Goal: Learn about a topic

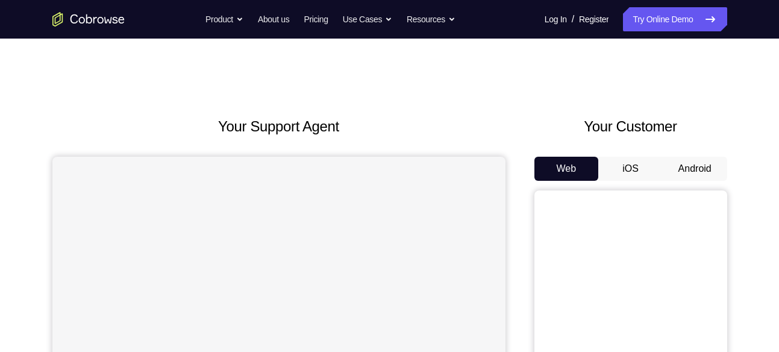
click at [702, 161] on button "Android" at bounding box center [695, 169] width 64 height 24
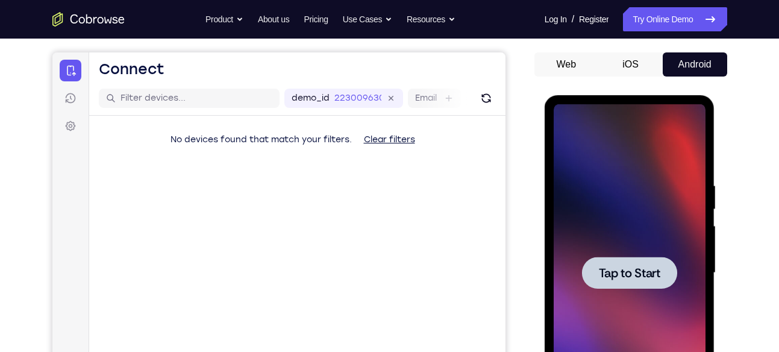
click at [644, 174] on div at bounding box center [630, 272] width 152 height 337
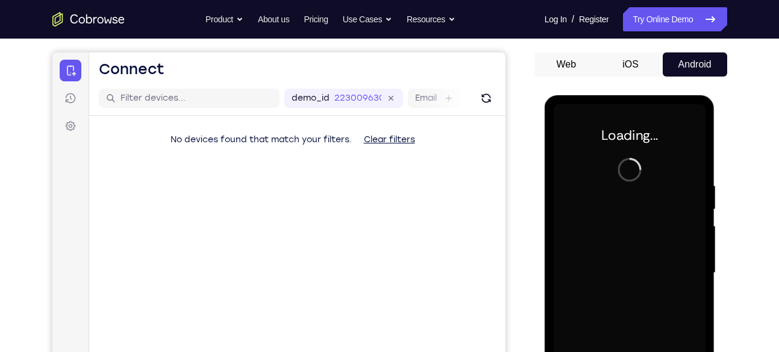
click at [616, 180] on div at bounding box center [630, 272] width 152 height 337
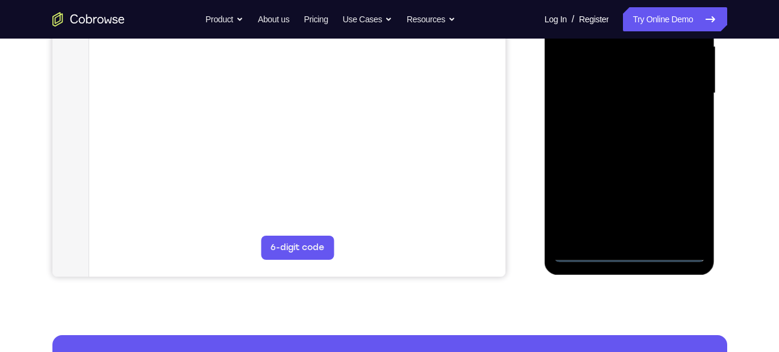
scroll to position [287, 0]
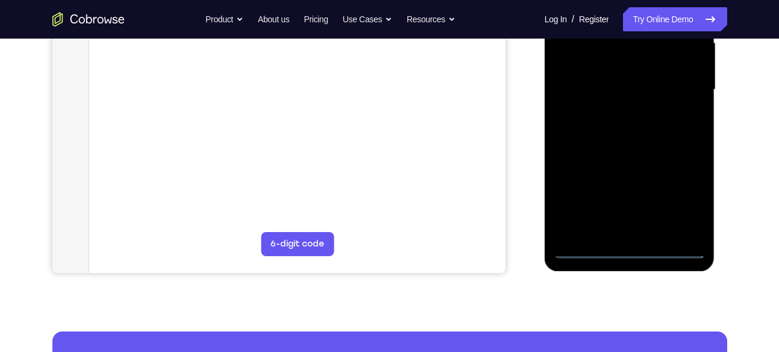
click at [625, 247] on div at bounding box center [630, 89] width 152 height 337
click at [630, 248] on div at bounding box center [630, 89] width 152 height 337
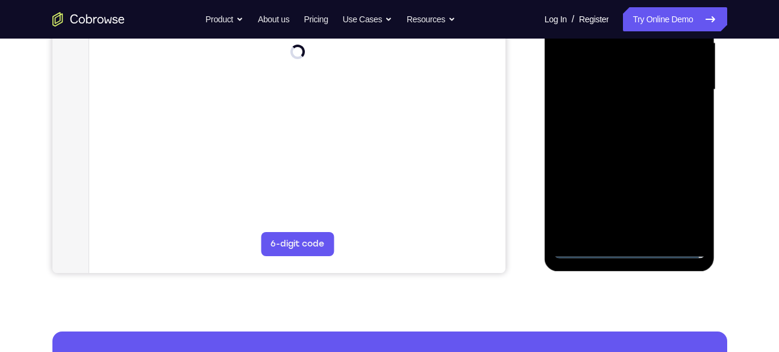
click at [630, 248] on div at bounding box center [630, 89] width 152 height 337
click at [624, 248] on div at bounding box center [630, 89] width 152 height 337
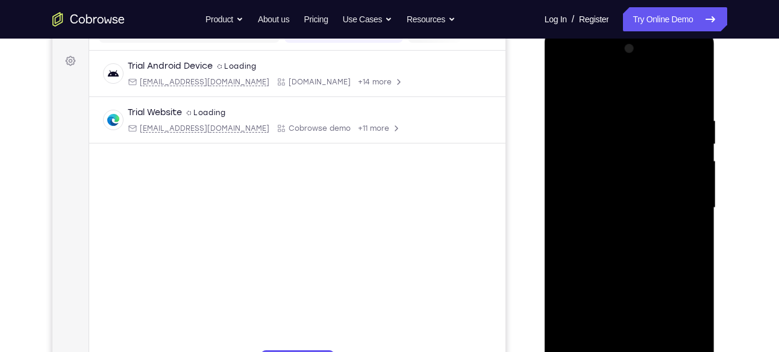
scroll to position [155, 0]
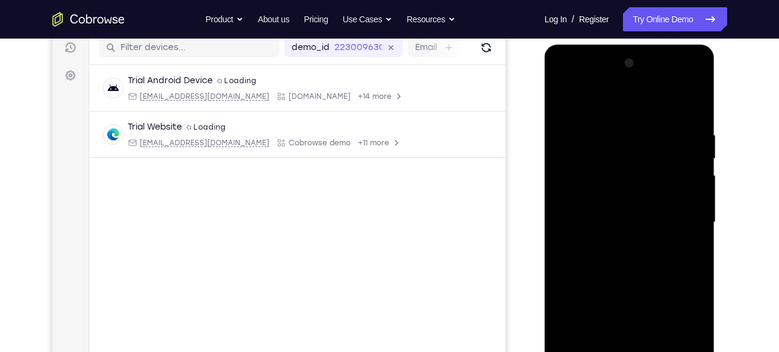
click at [678, 331] on div at bounding box center [630, 222] width 152 height 337
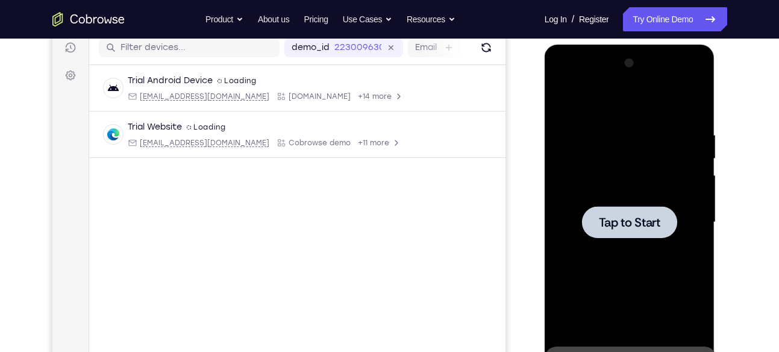
click at [576, 175] on div at bounding box center [630, 222] width 152 height 337
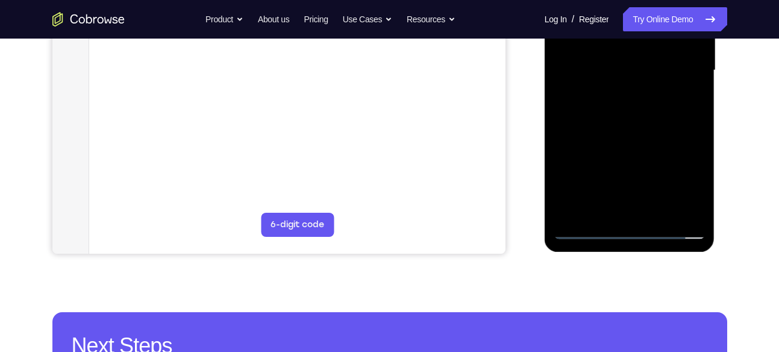
scroll to position [316, 0]
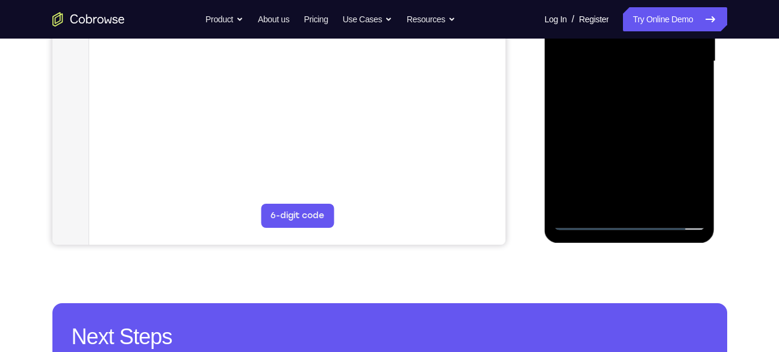
click at [637, 225] on div at bounding box center [630, 61] width 152 height 337
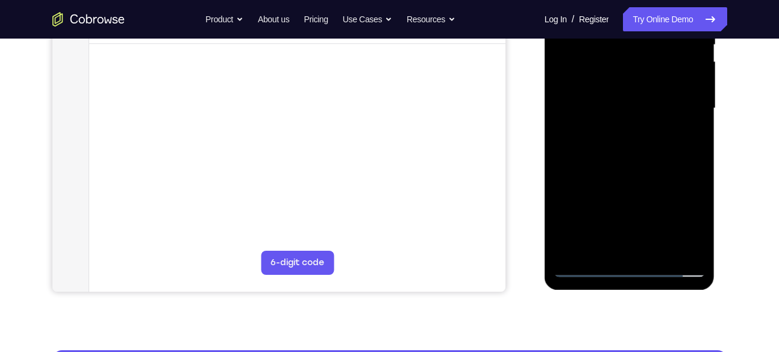
scroll to position [275, 0]
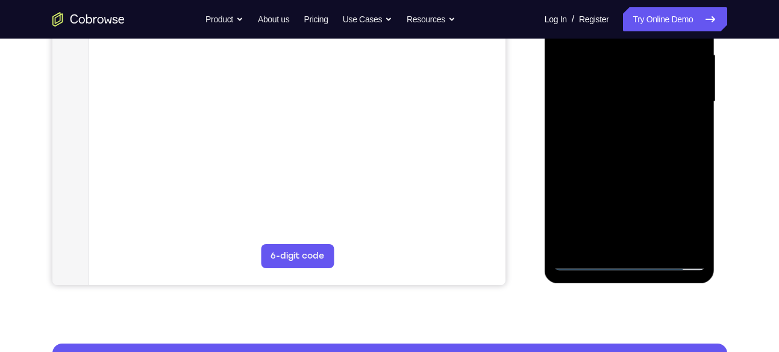
click at [685, 211] on div at bounding box center [630, 101] width 152 height 337
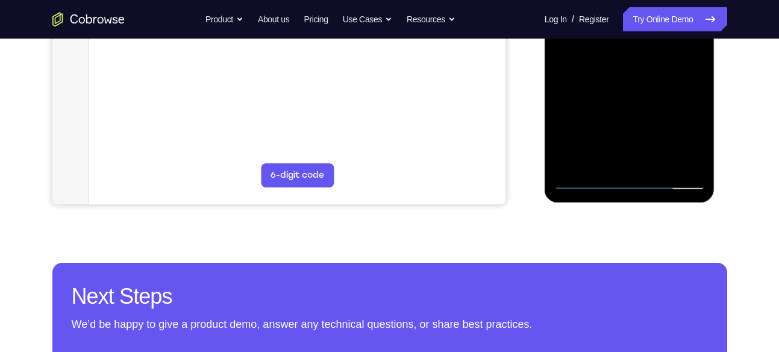
scroll to position [377, 0]
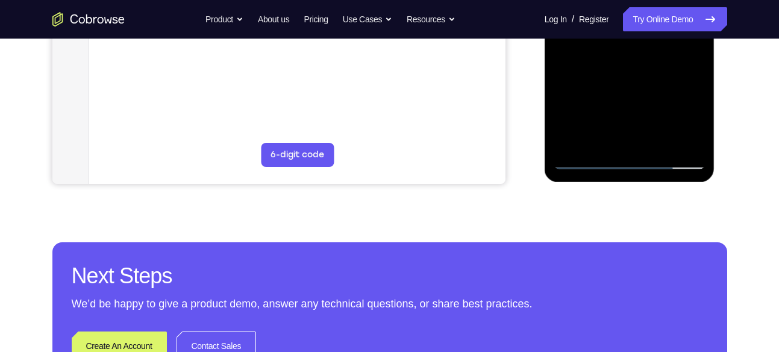
click at [636, 158] on div at bounding box center [630, 0] width 152 height 337
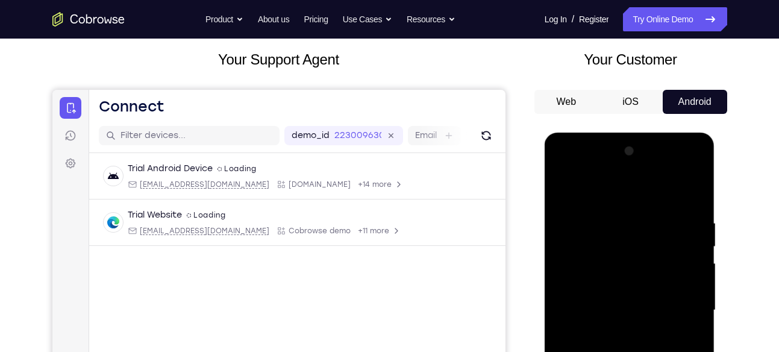
scroll to position [70, 0]
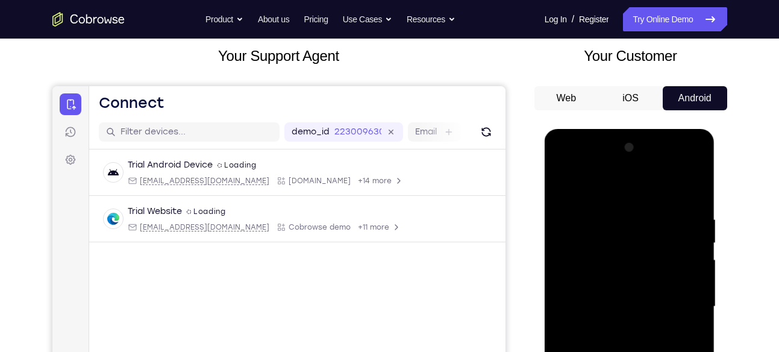
click at [637, 162] on div at bounding box center [630, 306] width 152 height 337
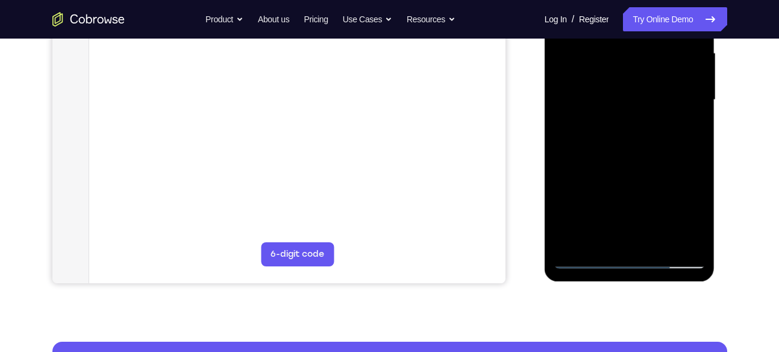
scroll to position [278, 0]
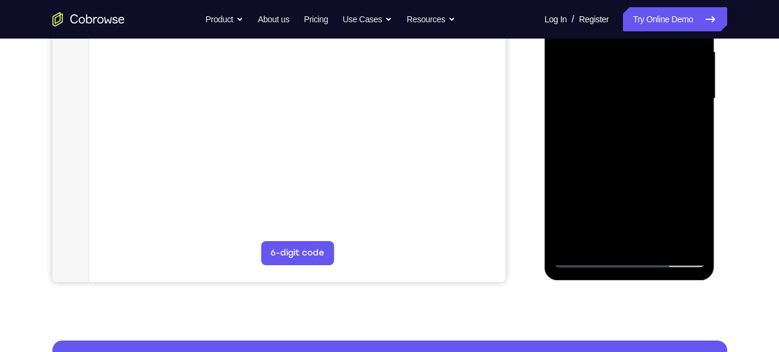
click at [678, 197] on div at bounding box center [630, 98] width 152 height 337
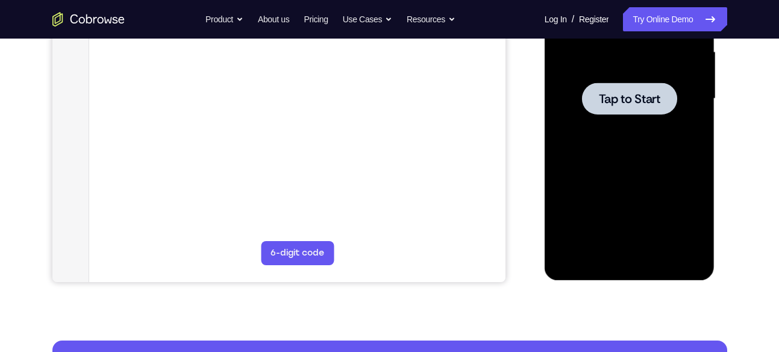
click at [599, 80] on div at bounding box center [630, 98] width 152 height 337
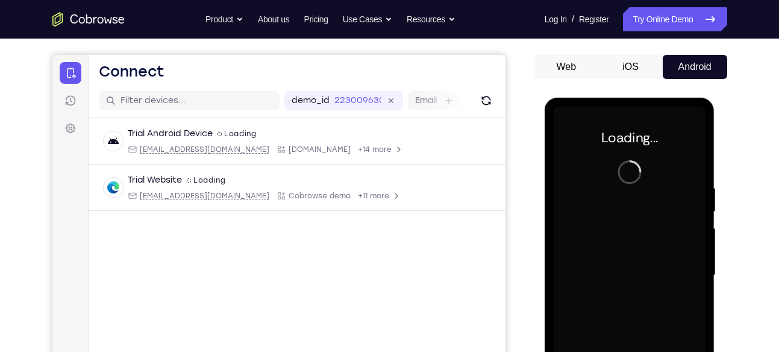
scroll to position [101, 0]
